Goal: Task Accomplishment & Management: Complete application form

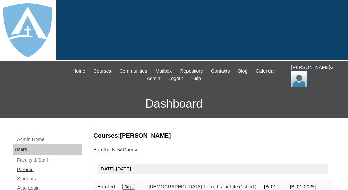
scroll to position [122, 0]
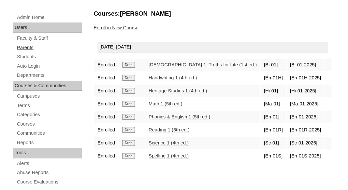
click at [29, 47] on link "Parents" at bounding box center [49, 48] width 66 height 8
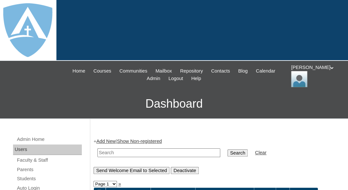
click at [108, 149] on input "text" at bounding box center [158, 153] width 123 height 9
paste input "moriah.s.m@outlook.com jj.larue@att.net"
type input "moriah.s.m@outlook.com jj.larue@att.net"
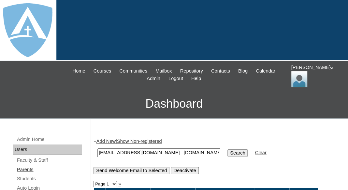
click at [22, 168] on link "Parents" at bounding box center [49, 170] width 66 height 8
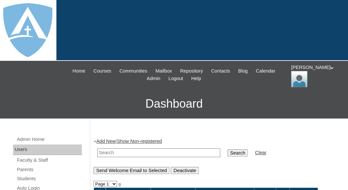
click at [106, 151] on input "text" at bounding box center [158, 153] width 123 height 9
paste input "Moriah Martinez"
drag, startPoint x: 117, startPoint y: 151, endPoint x: 93, endPoint y: 150, distance: 24.1
click at [97, 150] on input "Martinez" at bounding box center [158, 153] width 123 height 9
type input "Martinez"
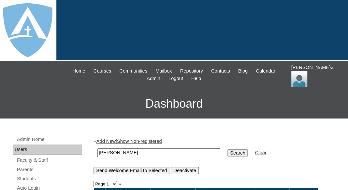
click at [228, 150] on input "Search" at bounding box center [238, 153] width 20 height 7
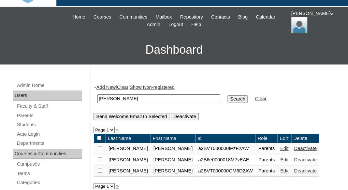
scroll to position [79, 0]
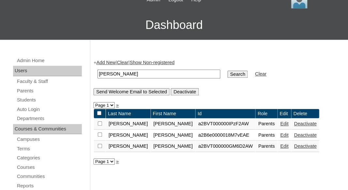
click at [103, 60] on link "Add New" at bounding box center [105, 62] width 19 height 5
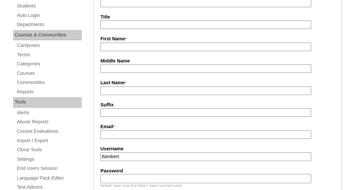
click at [120, 46] on input "First Name *" at bounding box center [205, 47] width 211 height 9
paste input "Moriah Martinez"
drag, startPoint x: 120, startPoint y: 45, endPoint x: 146, endPoint y: 45, distance: 26.7
click at [146, 45] on input "Moriah Martinez" at bounding box center [205, 47] width 211 height 9
type input "Moriah"
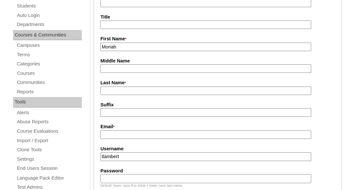
click at [129, 88] on input "Last Name *" at bounding box center [205, 91] width 211 height 9
paste input "Martinez"
type input "Martinez"
click at [130, 134] on input "Email *" at bounding box center [205, 135] width 211 height 9
paste input "moriah.s.m@outlook.com"
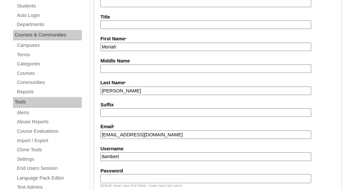
type input "moriah.s.m@outlook.com"
click at [135, 155] on input "tlambert" at bounding box center [205, 157] width 211 height 9
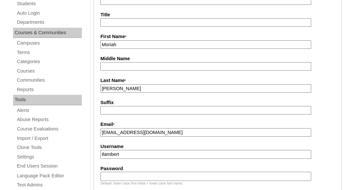
click at [135, 155] on input "tlambert" at bounding box center [205, 154] width 211 height 9
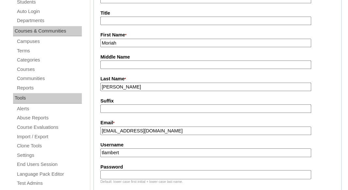
click at [135, 155] on input "tlambert" at bounding box center [205, 153] width 211 height 9
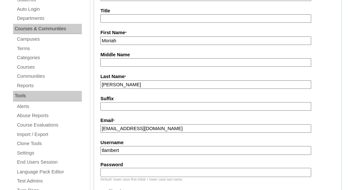
scroll to position [180, 0]
paste input "moriah.s.m@outlook.com"
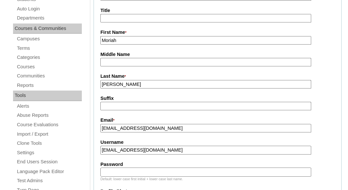
type input "moriah.s.m@outlook.com"
click at [135, 167] on div "Password Default: lower case first initial + lower case last name." at bounding box center [217, 171] width 234 height 20
click at [131, 173] on input "Password" at bounding box center [205, 172] width 211 height 9
paste input "moriah.s.m@outlook.com"
type input "moriah.s.m@outlook.com"
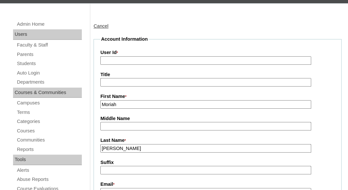
scroll to position [77, 0]
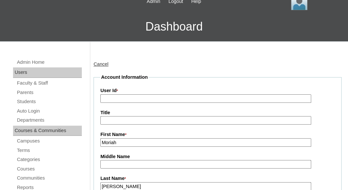
click at [150, 96] on input "User Id *" at bounding box center [205, 99] width 211 height 9
paste input "a7cVT0000000pDpYAI"
type input "a7cVT0000000pDpYAI"
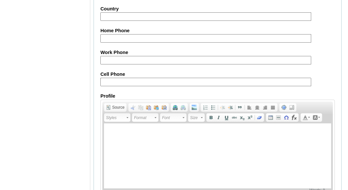
scroll to position [736, 0]
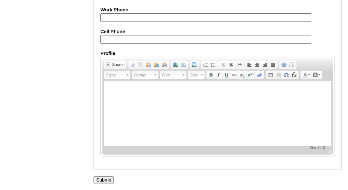
click at [102, 178] on input "Submit" at bounding box center [104, 180] width 20 height 7
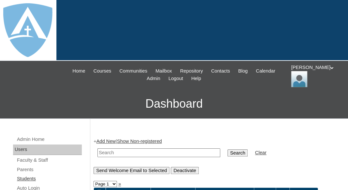
click at [28, 176] on link "Students" at bounding box center [49, 179] width 66 height 8
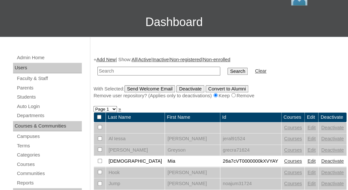
scroll to position [84, 0]
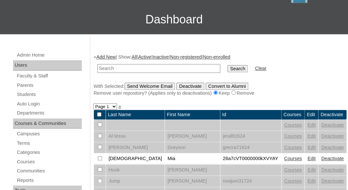
click at [105, 55] on link "Add New" at bounding box center [105, 56] width 19 height 5
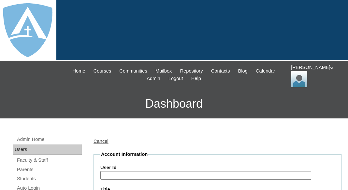
type input "tlambert"
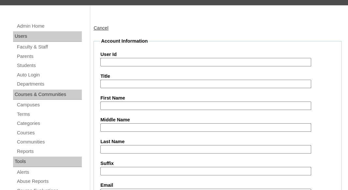
scroll to position [124, 0]
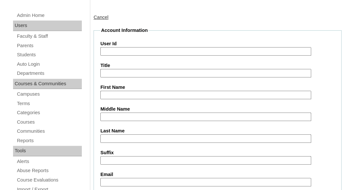
click at [119, 91] on input "First Name" at bounding box center [205, 95] width 211 height 9
paste input "Lily Martinez"
drag, startPoint x: 111, startPoint y: 94, endPoint x: 146, endPoint y: 93, distance: 34.9
click at [146, 93] on input "Lily Martinez" at bounding box center [205, 95] width 211 height 9
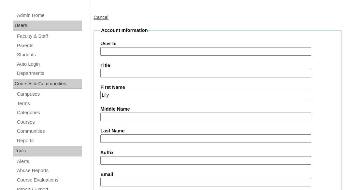
type input "Lily"
click at [121, 140] on input "Last Name" at bounding box center [205, 139] width 211 height 9
paste input "Martinez"
type input "Martinez"
click at [114, 163] on input "Suffix" at bounding box center [205, 160] width 211 height 9
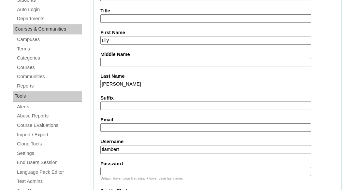
scroll to position [184, 0]
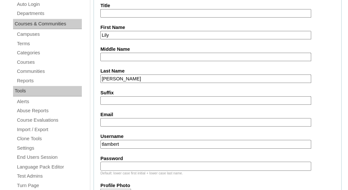
click at [132, 124] on input "Email" at bounding box center [205, 122] width 211 height 9
paste input "moriah.s.m@outlook.com"
type input "moriah.s.m@outlook.com"
click at [175, 143] on input "tlambert" at bounding box center [205, 144] width 211 height 9
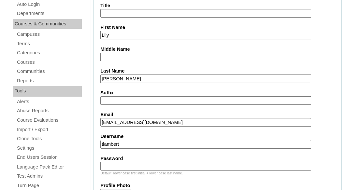
click at [175, 143] on input "tlambert" at bounding box center [205, 144] width 211 height 9
paste input "[EMAIL_ADDRESS][PERSON_NAME][DOMAIN_NAME]"
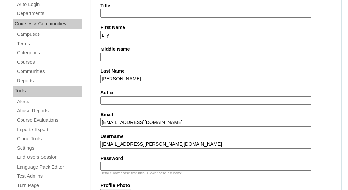
type input "[EMAIL_ADDRESS][PERSON_NAME][DOMAIN_NAME]"
click at [163, 168] on input "Password" at bounding box center [205, 166] width 211 height 9
paste input "[EMAIL_ADDRESS][PERSON_NAME][DOMAIN_NAME]"
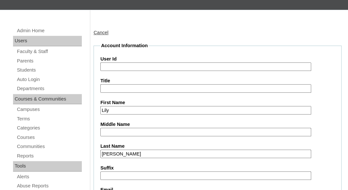
scroll to position [77, 0]
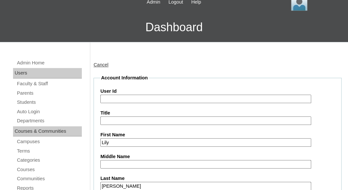
type input "[EMAIL_ADDRESS][PERSON_NAME][DOMAIN_NAME]"
click at [132, 96] on input "User Id" at bounding box center [205, 99] width 211 height 9
paste input "[EMAIL_ADDRESS][PERSON_NAME][DOMAIN_NAME]"
type input "26lily.martinez@enlightiumstudent.com"
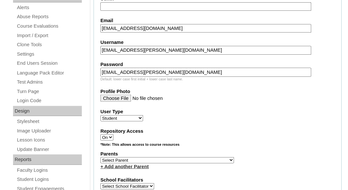
scroll to position [279, 0]
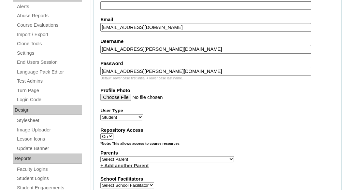
click at [100, 156] on select "Select Parent Abbas, Tahani Garcia, Rosa Kaneko, Chad Labourdette, Jessica Nich…" at bounding box center [167, 159] width 134 height 6
select select "101542"
click option "Martinez, Moriah" at bounding box center [0, 0] width 0 height 0
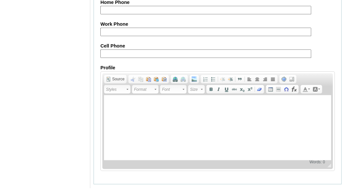
scroll to position [853, 0]
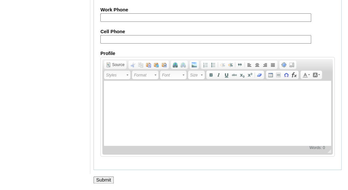
click at [100, 182] on input "Submit" at bounding box center [104, 180] width 20 height 7
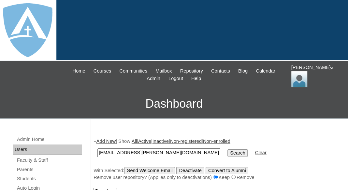
type input "[EMAIL_ADDRESS][PERSON_NAME][DOMAIN_NAME]"
click at [228, 150] on input "Search" at bounding box center [238, 153] width 20 height 7
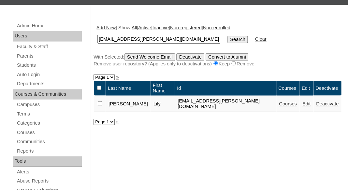
scroll to position [131, 0]
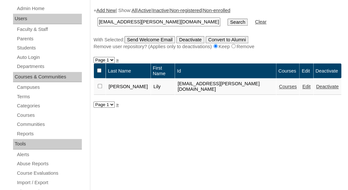
click at [279, 84] on link "Courses" at bounding box center [288, 86] width 18 height 5
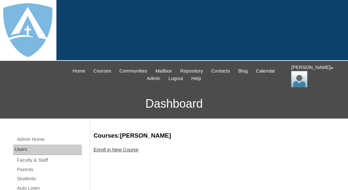
click at [129, 148] on link "Enroll in New Course" at bounding box center [116, 149] width 45 height 5
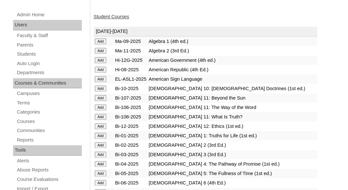
scroll to position [138, 0]
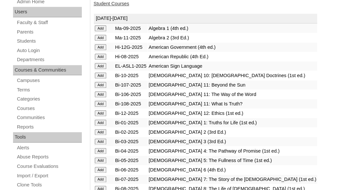
click at [101, 125] on input "Add" at bounding box center [100, 123] width 11 height 6
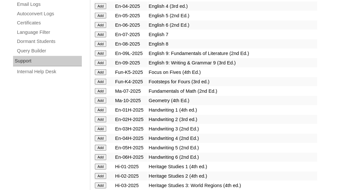
scroll to position [489, 0]
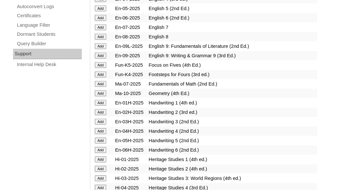
click at [100, 106] on input "Add" at bounding box center [100, 103] width 11 height 6
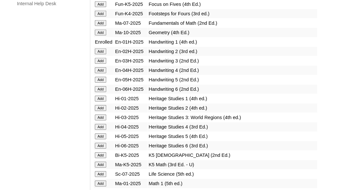
scroll to position [551, 0]
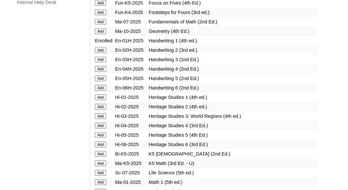
click at [97, 100] on input "Add" at bounding box center [100, 98] width 11 height 6
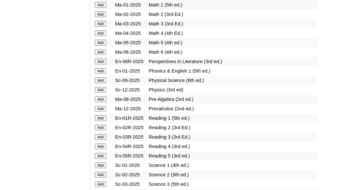
scroll to position [731, 0]
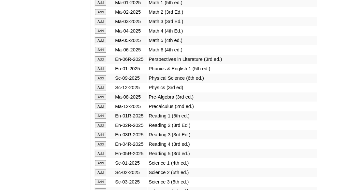
click at [102, 72] on input "Add" at bounding box center [100, 69] width 11 height 6
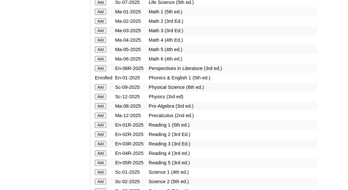
scroll to position [727, 0]
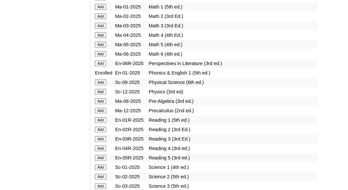
click at [100, 123] on input "Add" at bounding box center [100, 120] width 11 height 6
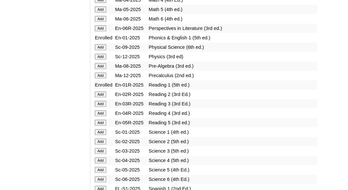
scroll to position [765, 0]
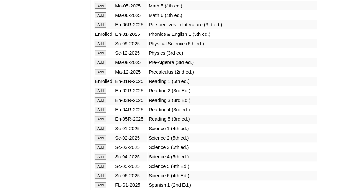
click at [102, 132] on input "Add" at bounding box center [100, 129] width 11 height 6
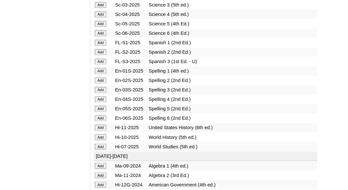
scroll to position [902, 0]
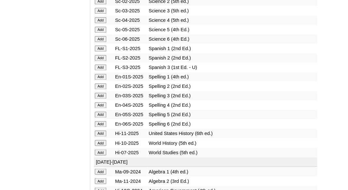
click at [100, 80] on input "Add" at bounding box center [100, 77] width 11 height 6
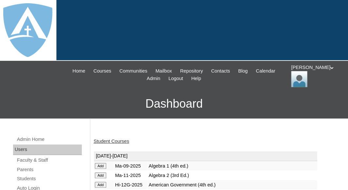
click at [114, 142] on link "Student Courses" at bounding box center [112, 141] width 36 height 5
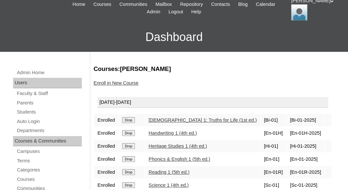
scroll to position [133, 0]
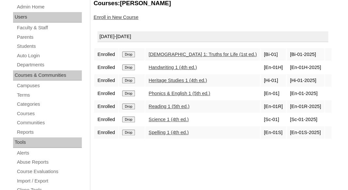
click at [119, 16] on link "Enroll in New Course" at bounding box center [116, 17] width 45 height 5
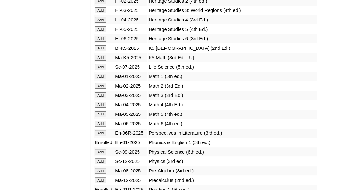
scroll to position [657, 0]
click at [104, 79] on input "Add" at bounding box center [100, 76] width 11 height 6
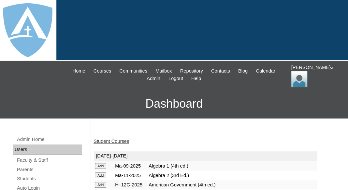
click at [116, 141] on link "Student Courses" at bounding box center [112, 141] width 36 height 5
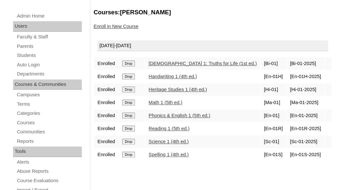
scroll to position [130, 0]
